Goal: Information Seeking & Learning: Learn about a topic

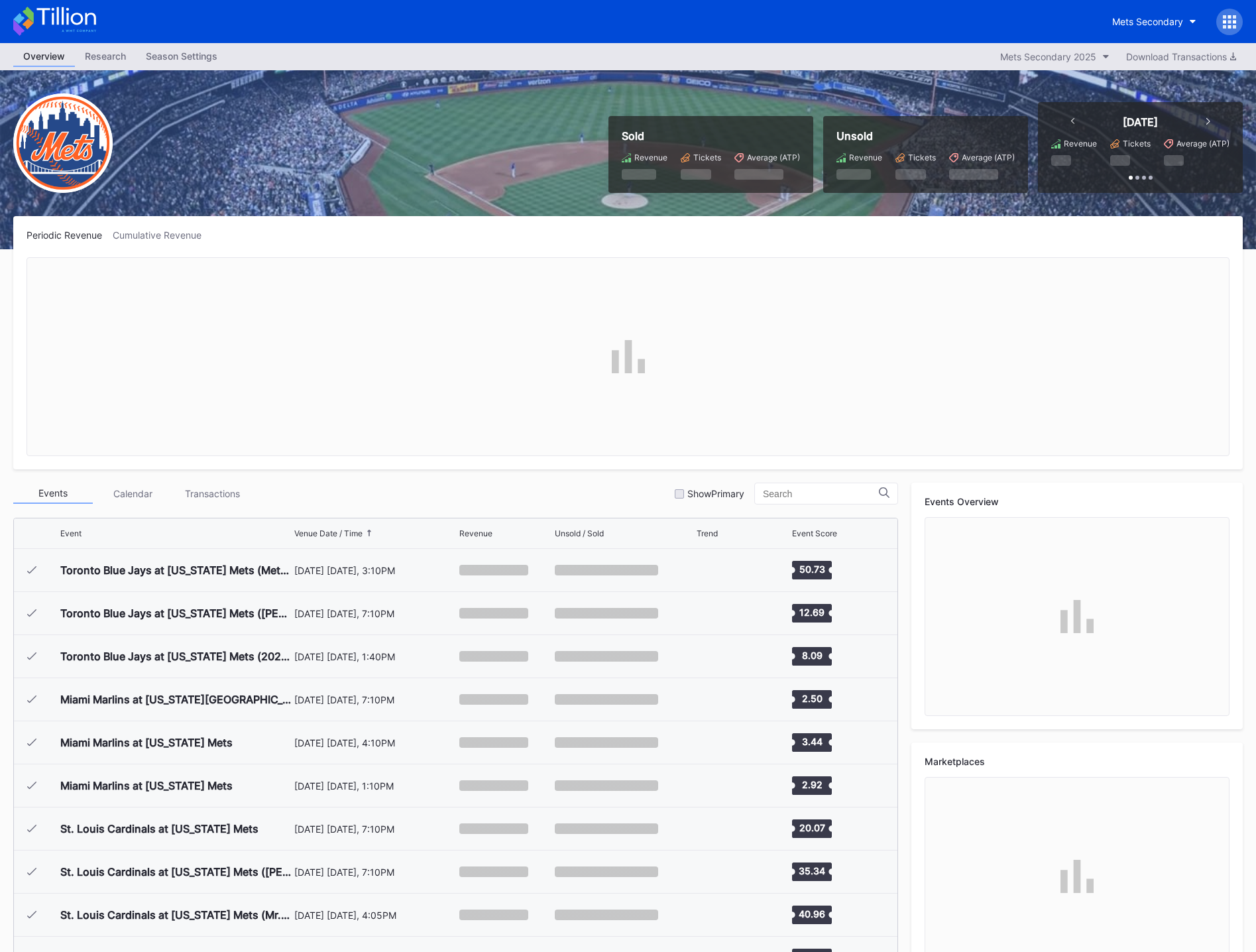
scroll to position [2886, 0]
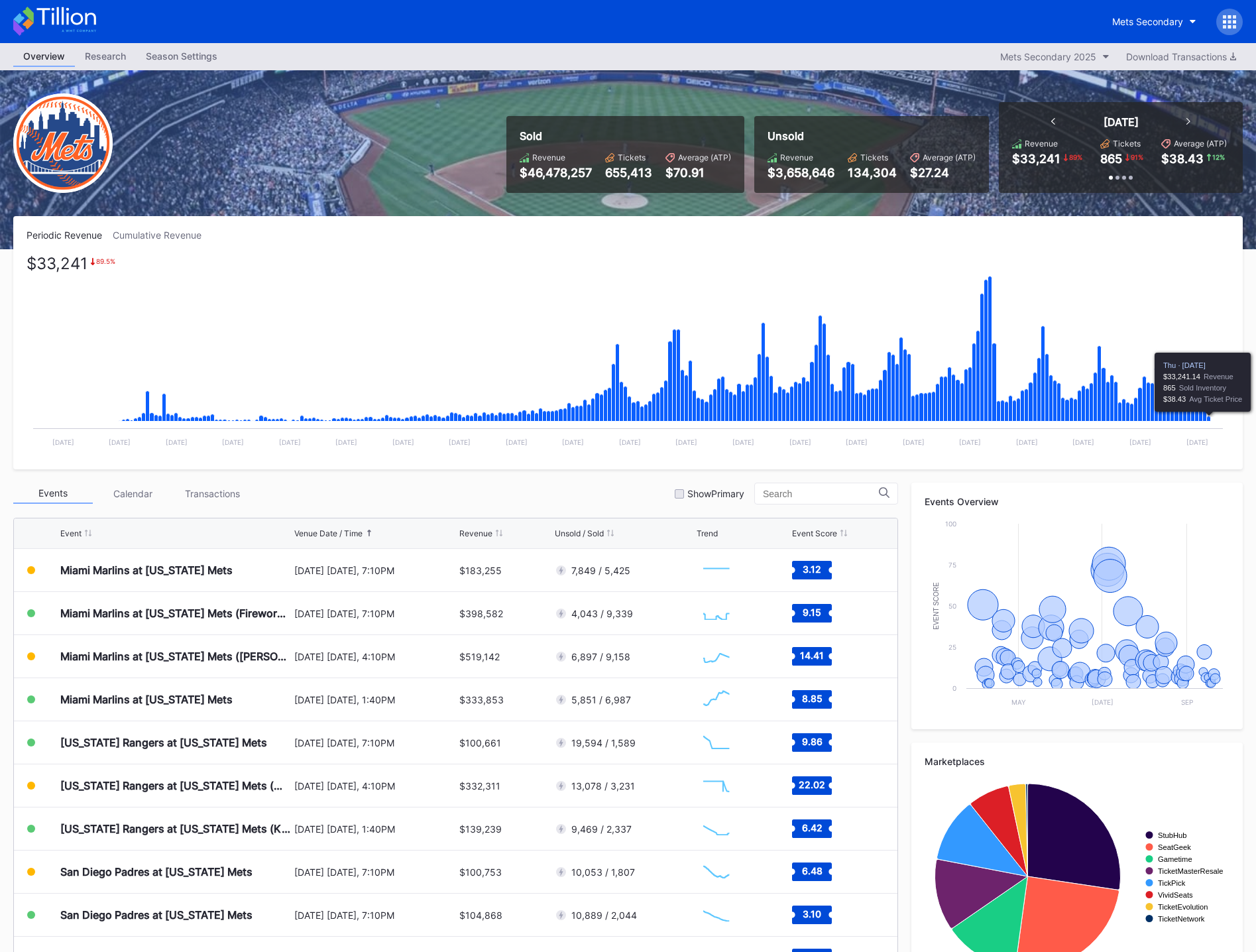
click at [1209, 420] on icon "Chart title" at bounding box center [1209, 419] width 4 height 6
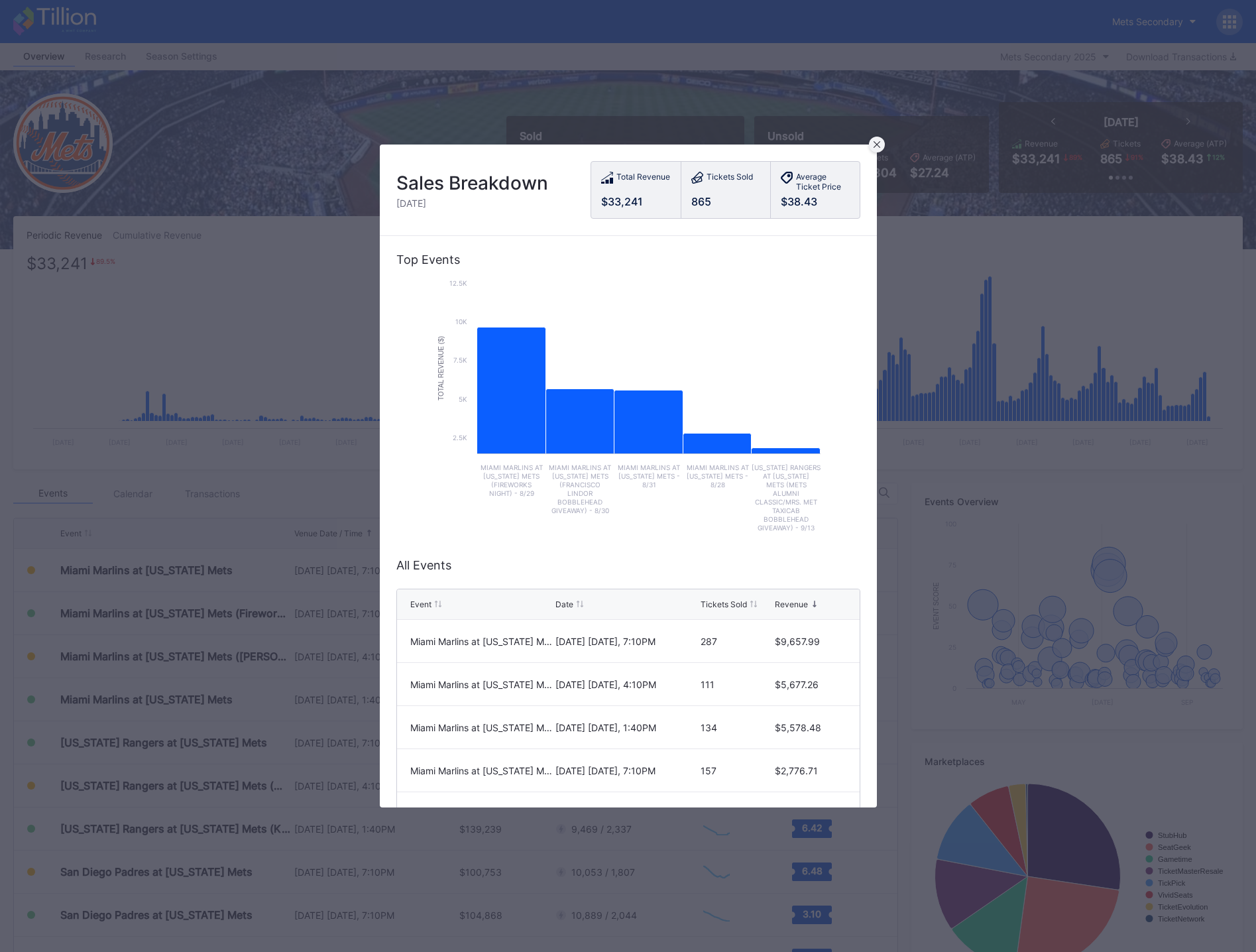
click at [878, 148] on icon at bounding box center [877, 144] width 7 height 7
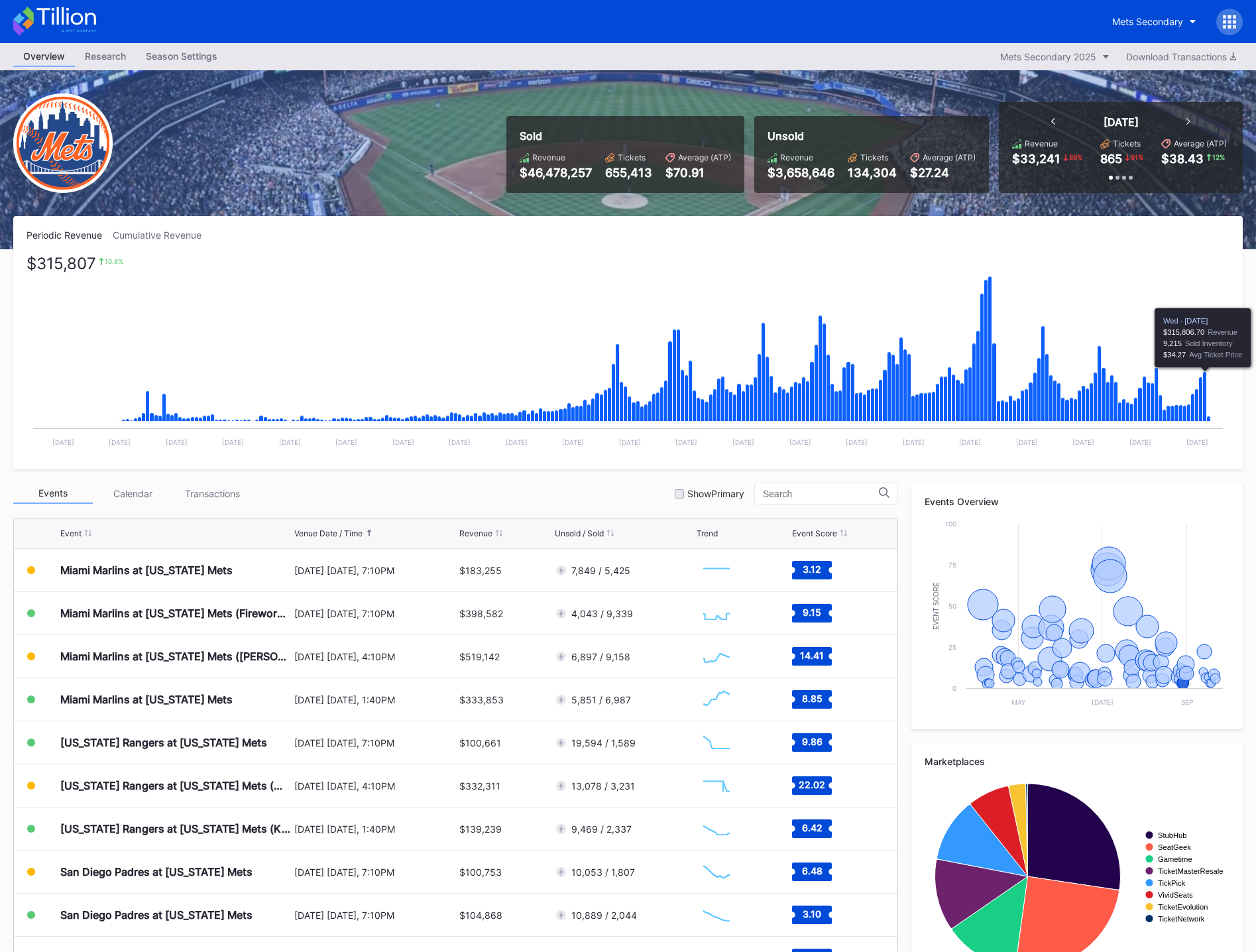
click at [1206, 393] on icon "Chart title" at bounding box center [1206, 397] width 4 height 50
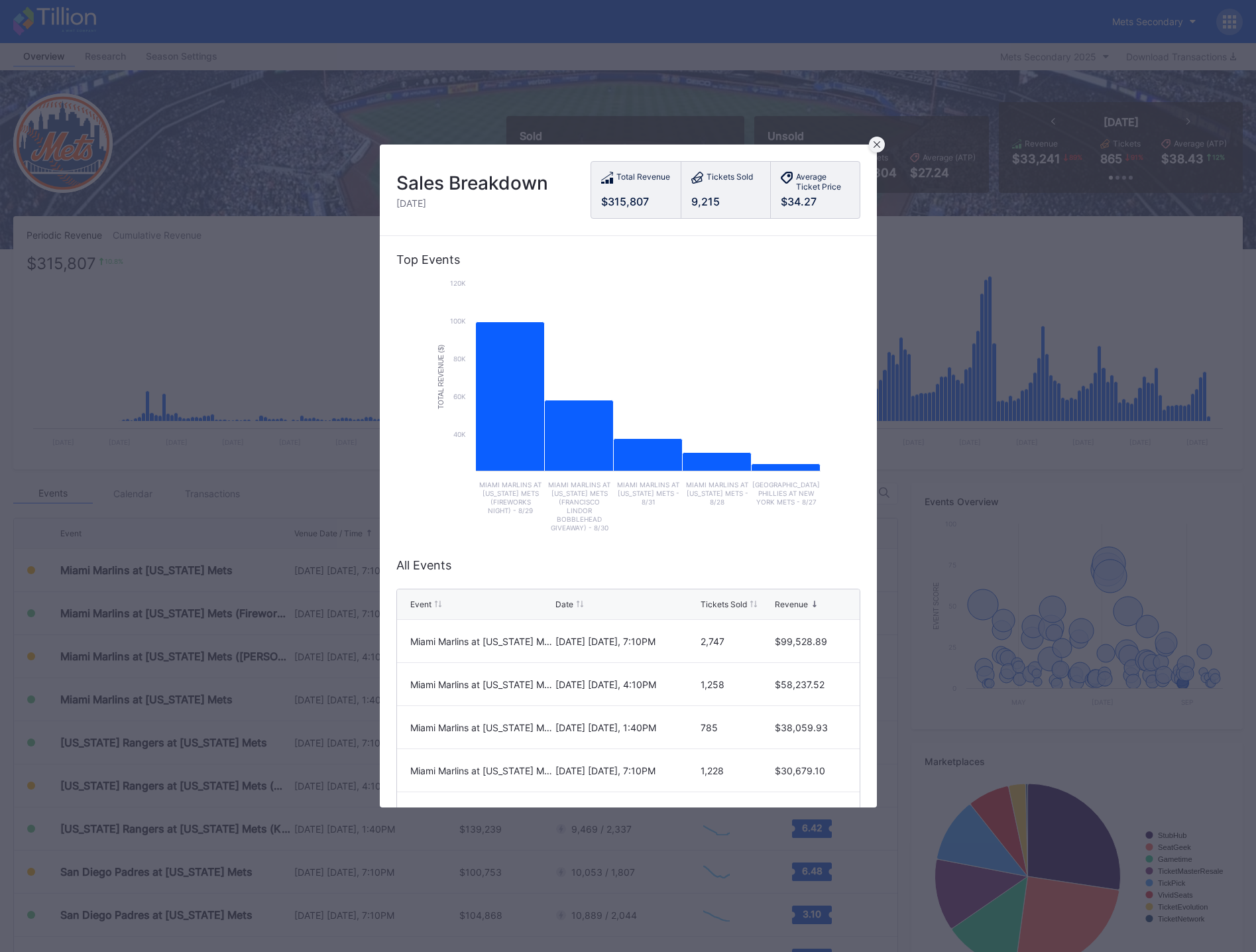
click at [881, 147] on div at bounding box center [877, 144] width 16 height 16
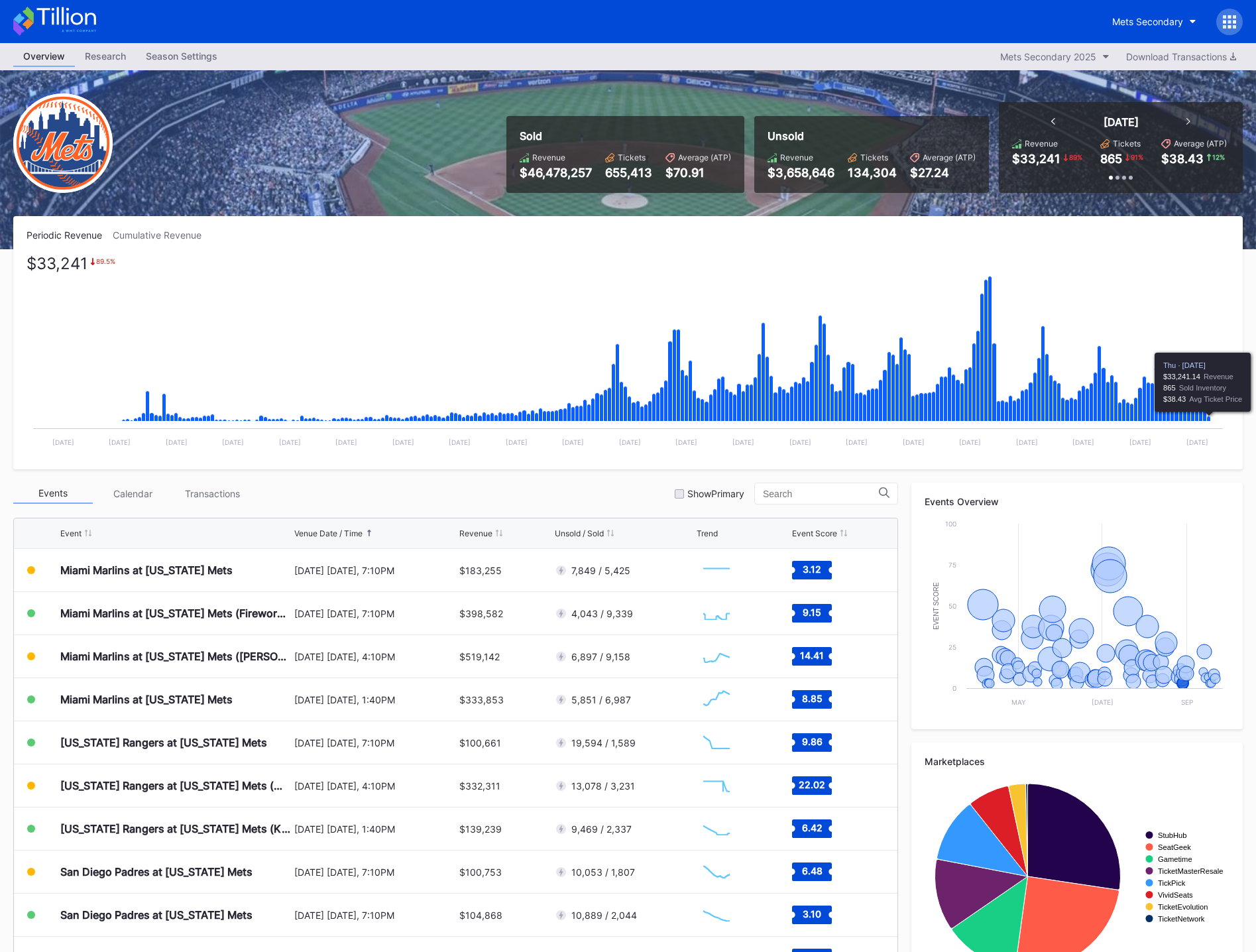
click at [1211, 420] on icon "Chart title" at bounding box center [1209, 419] width 4 height 6
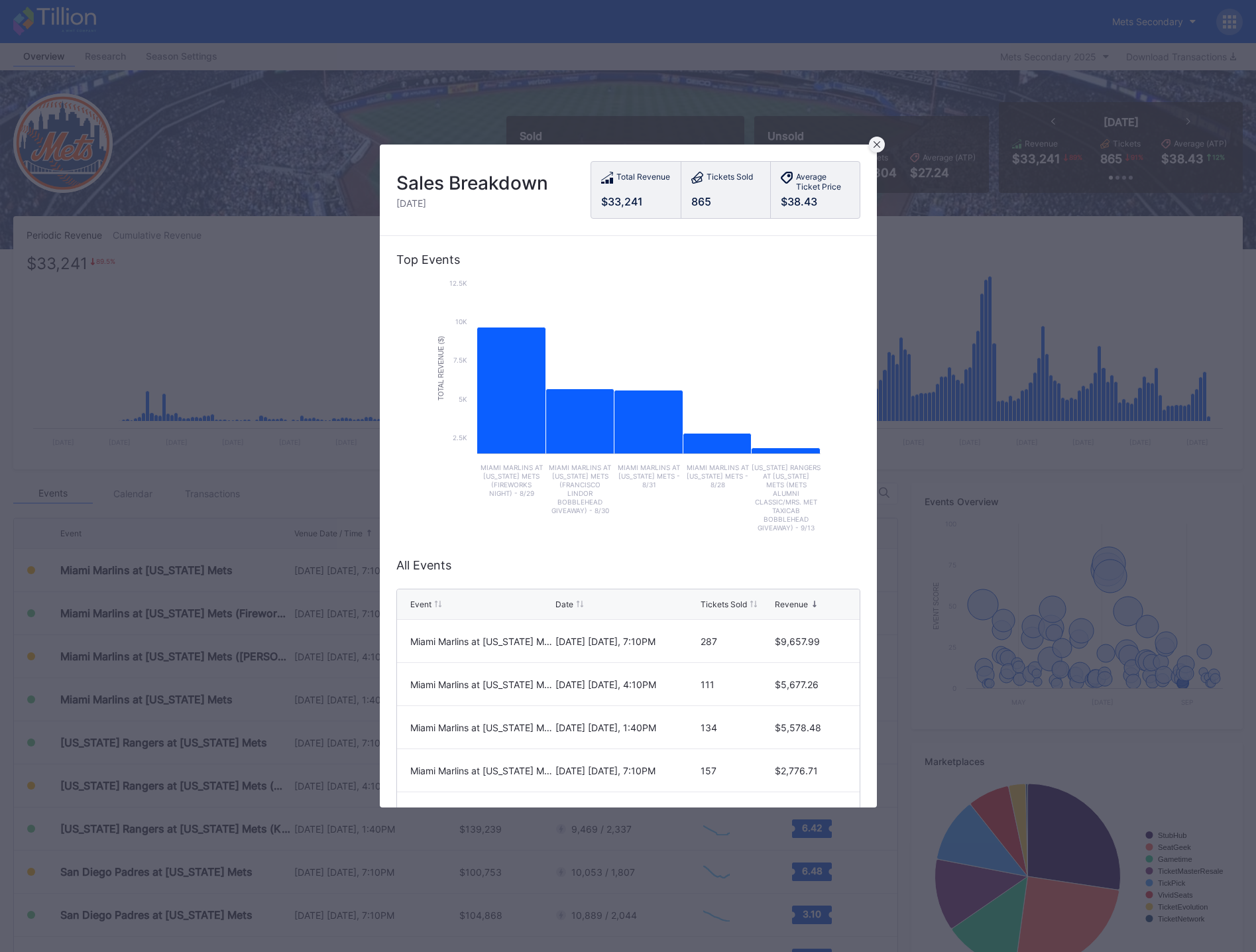
click at [879, 149] on div at bounding box center [877, 144] width 16 height 16
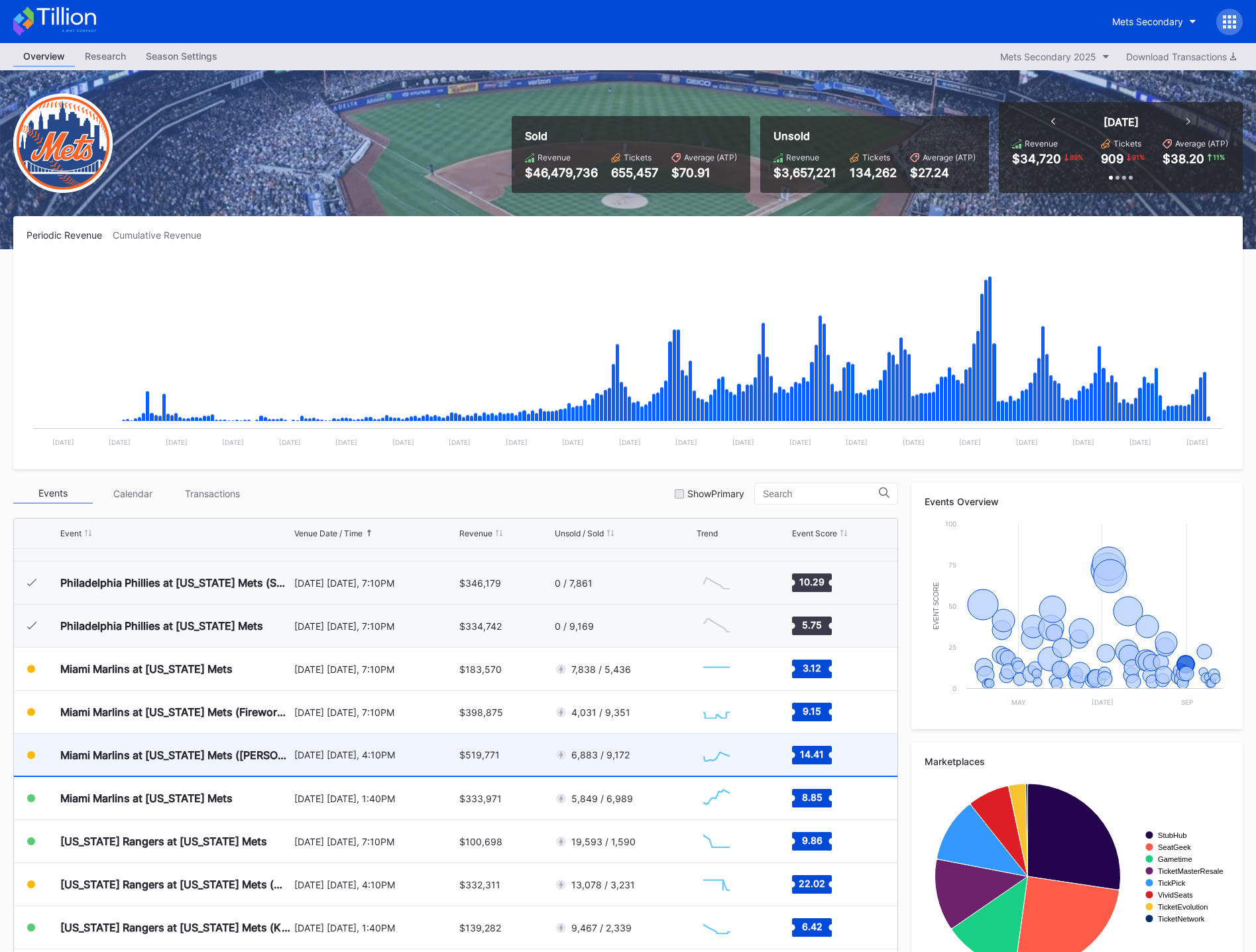
scroll to position [2754, 0]
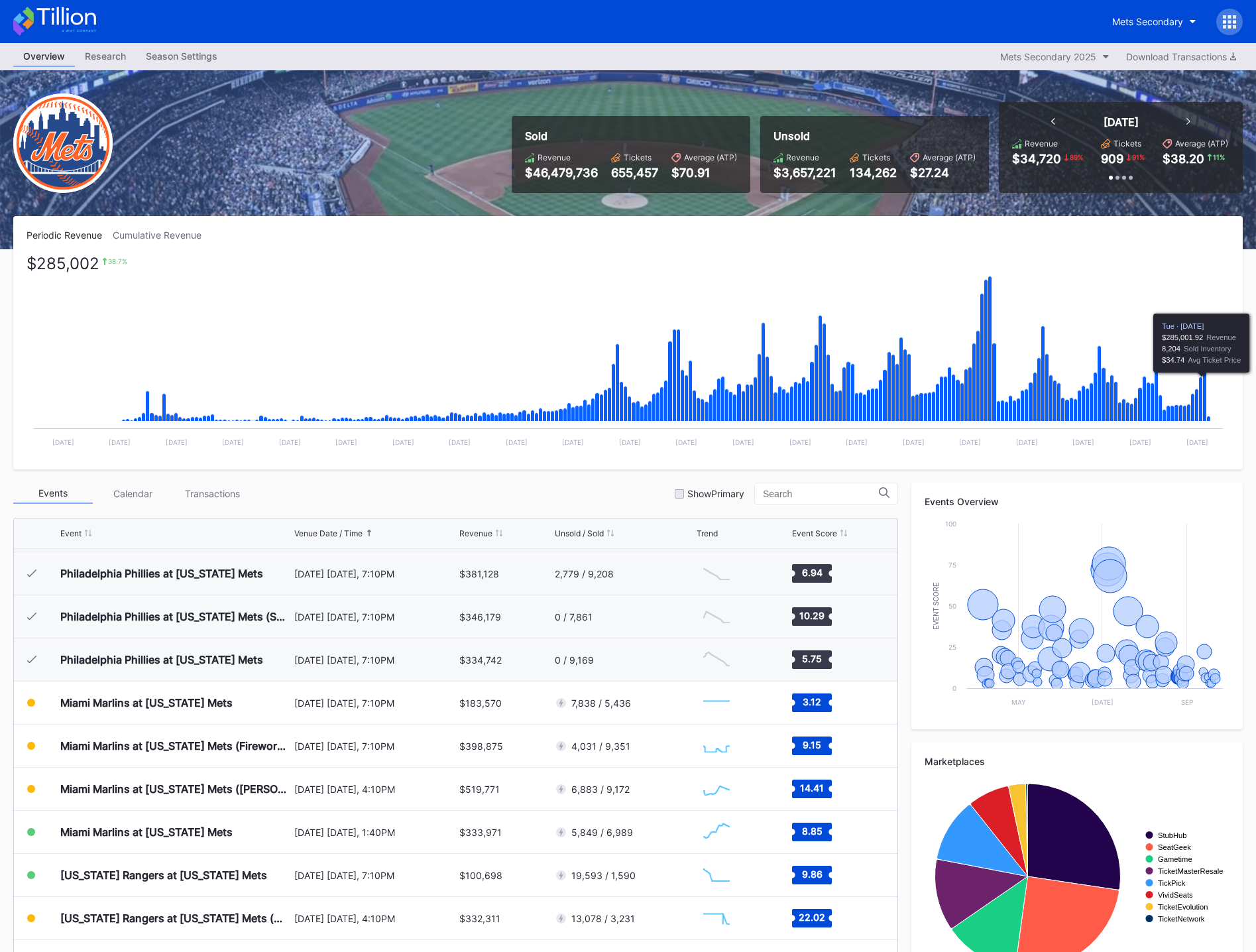
click at [1200, 391] on icon "Chart title" at bounding box center [1201, 399] width 4 height 45
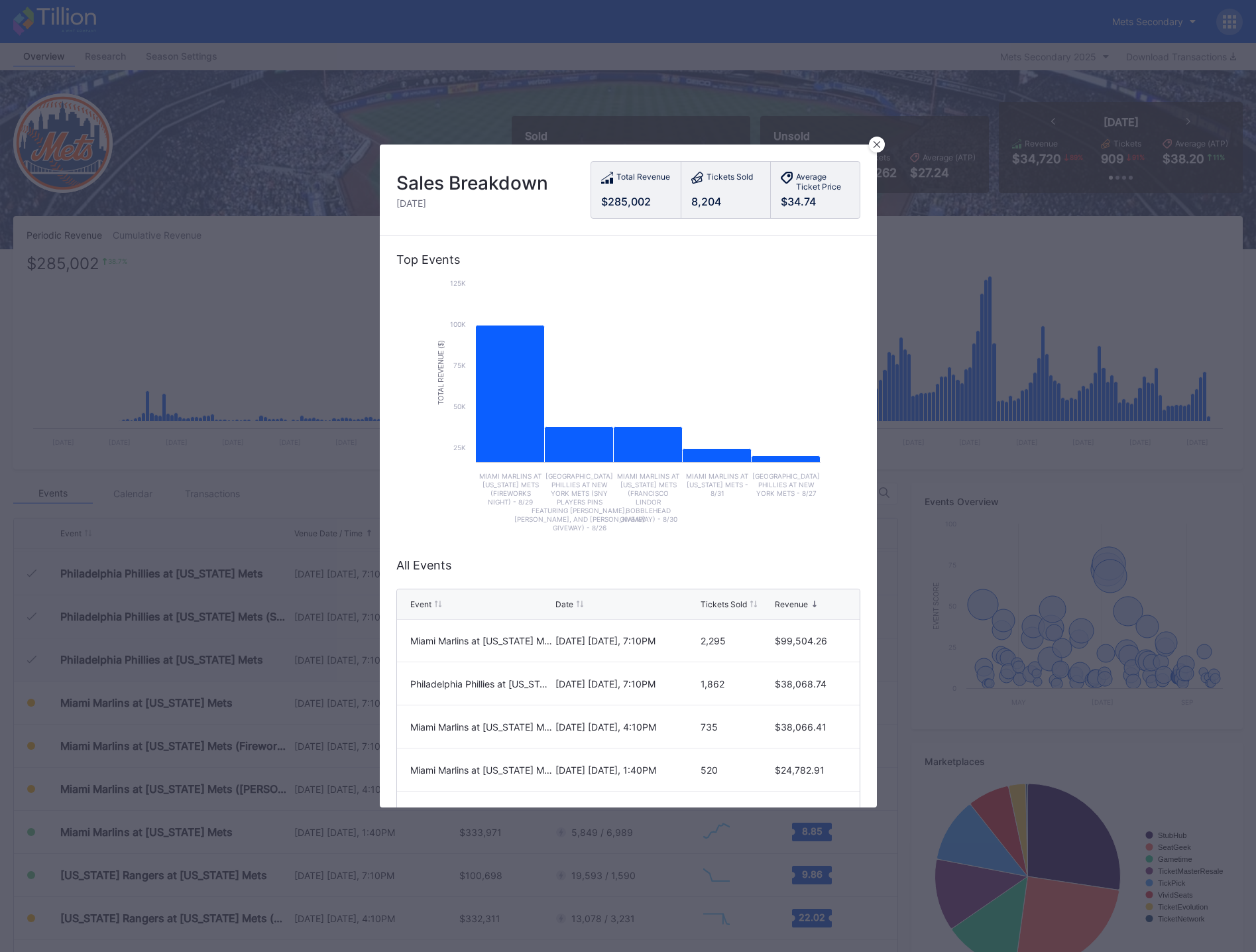
scroll to position [0, 0]
click at [880, 149] on div at bounding box center [877, 144] width 16 height 16
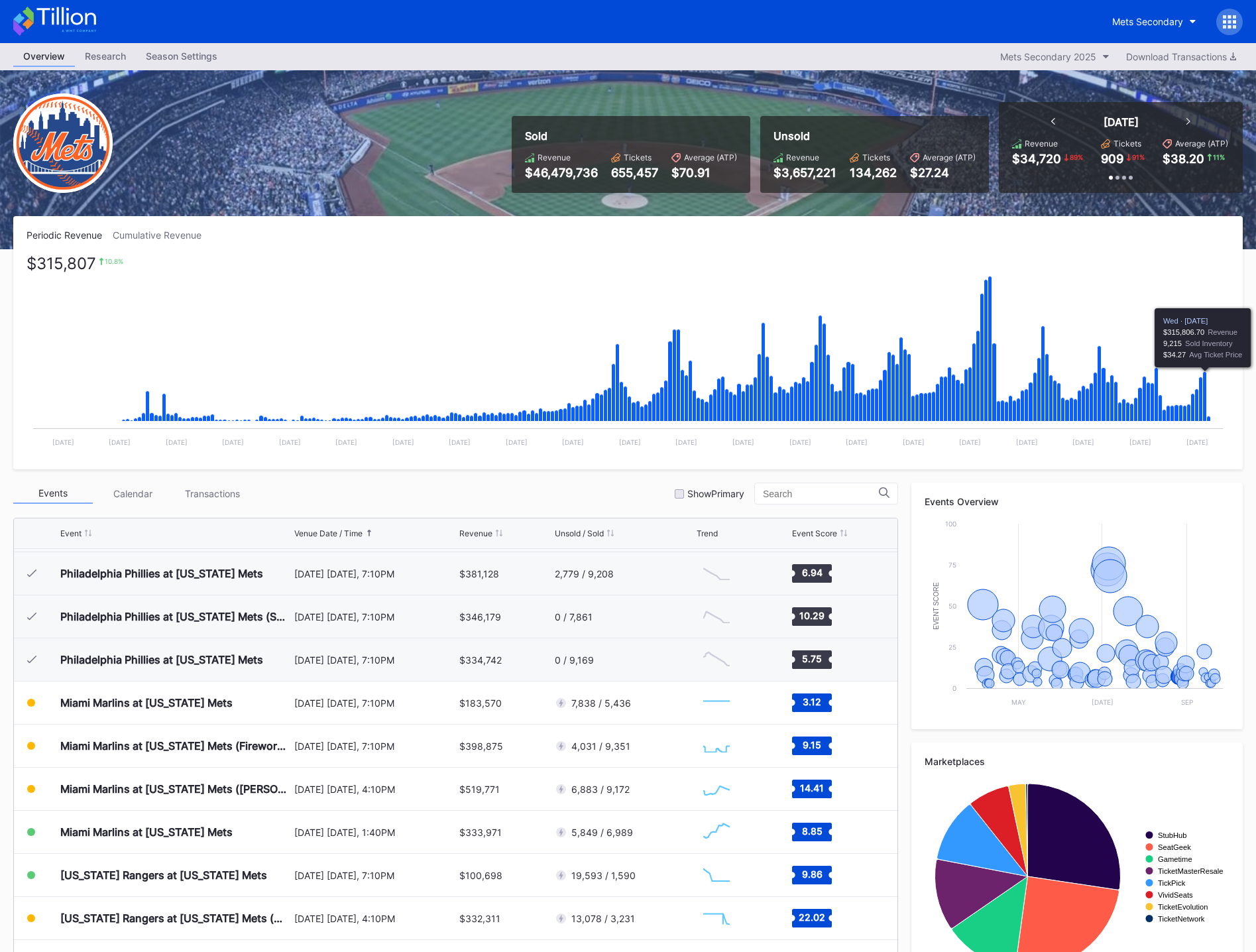
click at [1207, 376] on icon "Chart title" at bounding box center [1206, 397] width 4 height 50
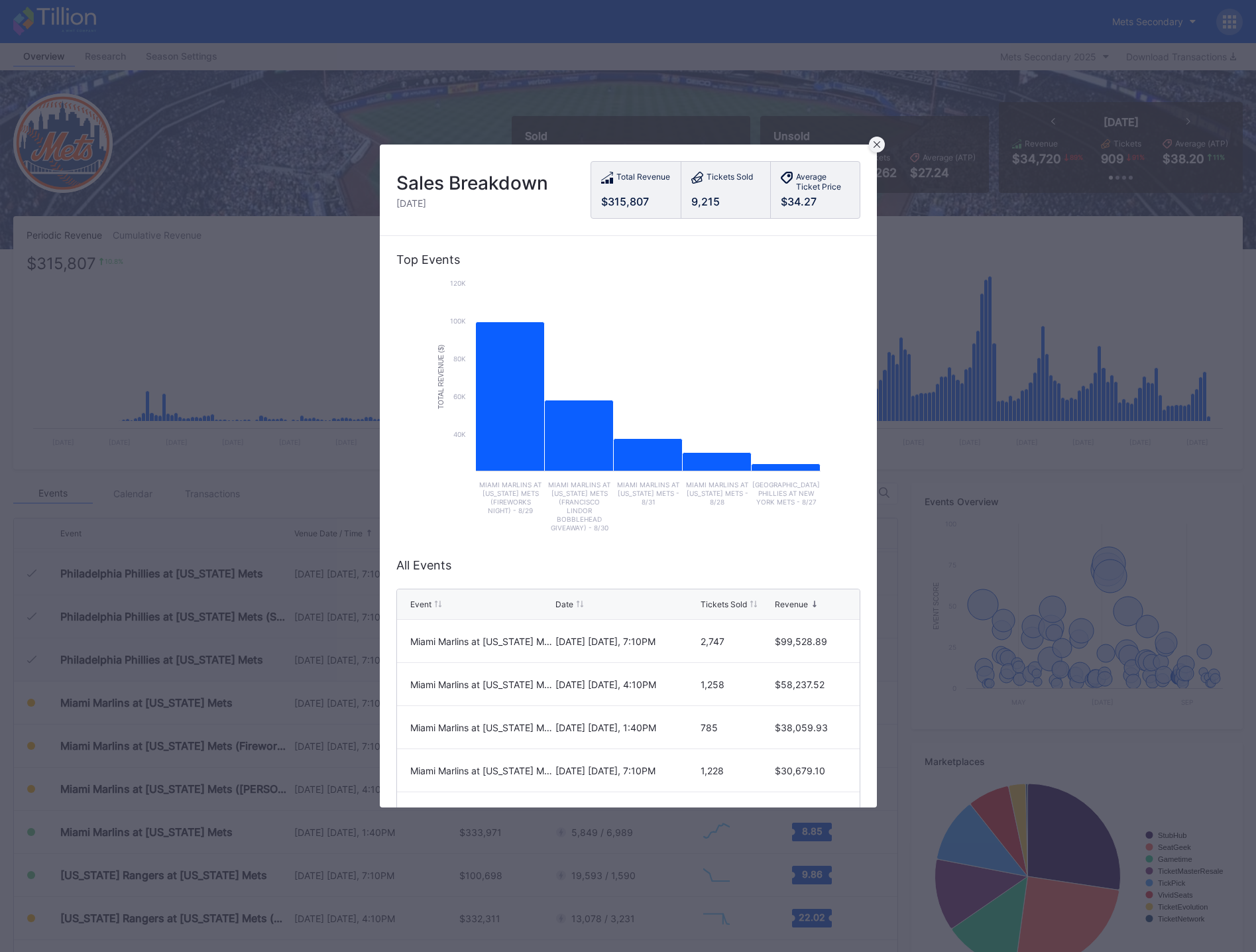
click at [878, 141] on div at bounding box center [877, 144] width 16 height 16
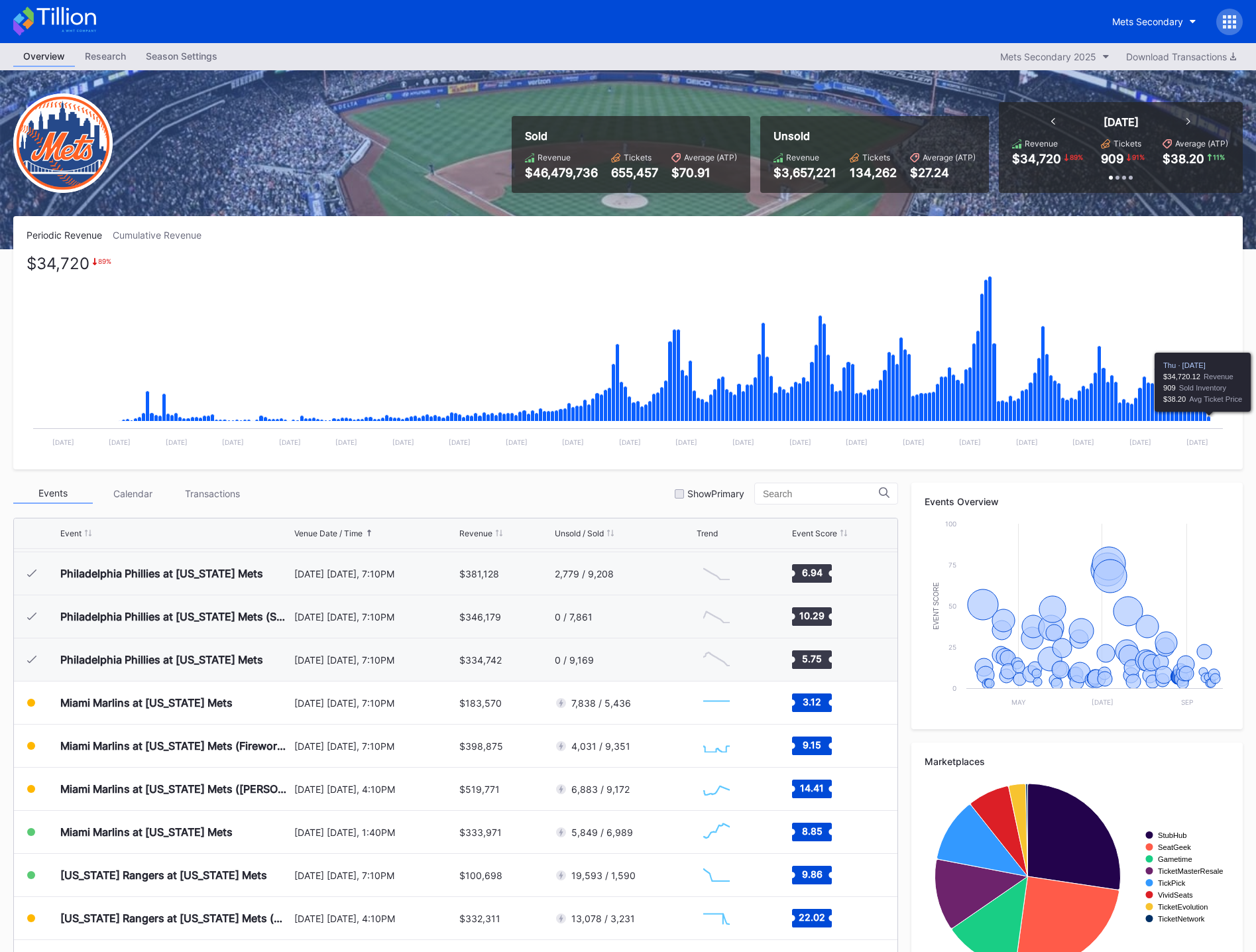
click at [1208, 420] on icon "Chart title" at bounding box center [1209, 419] width 4 height 6
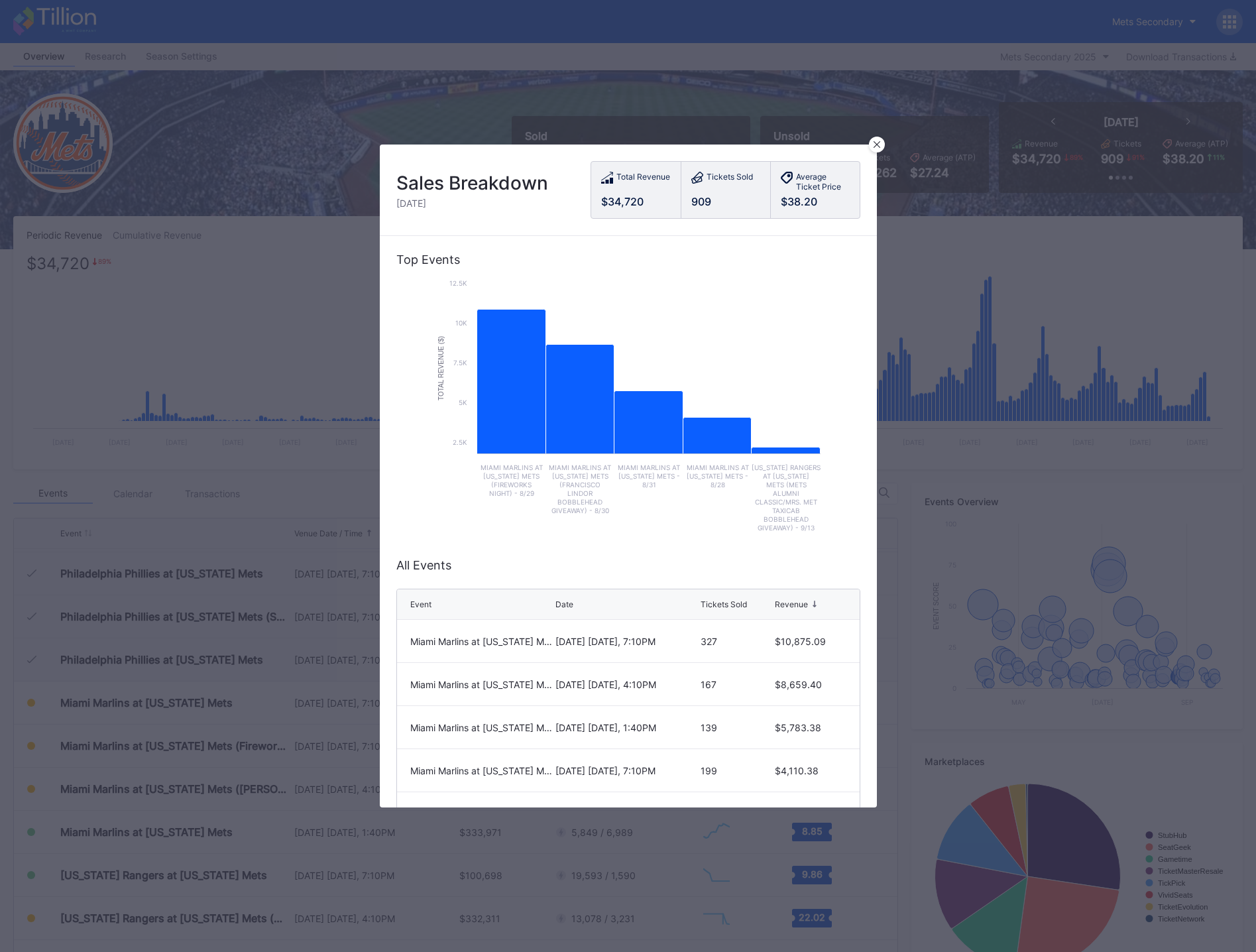
click at [881, 145] on div at bounding box center [877, 144] width 16 height 16
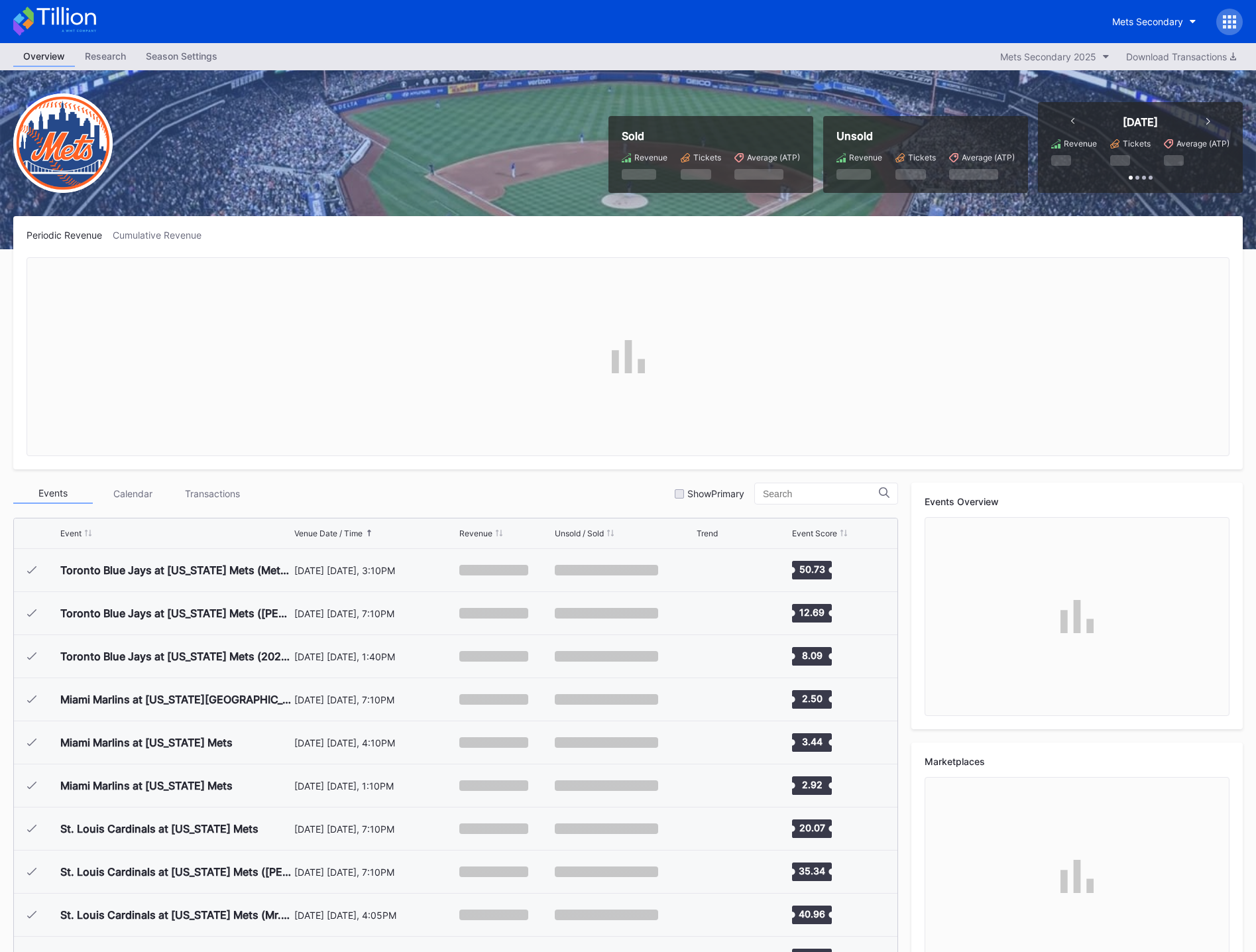
scroll to position [2886, 0]
